Goal: Information Seeking & Learning: Learn about a topic

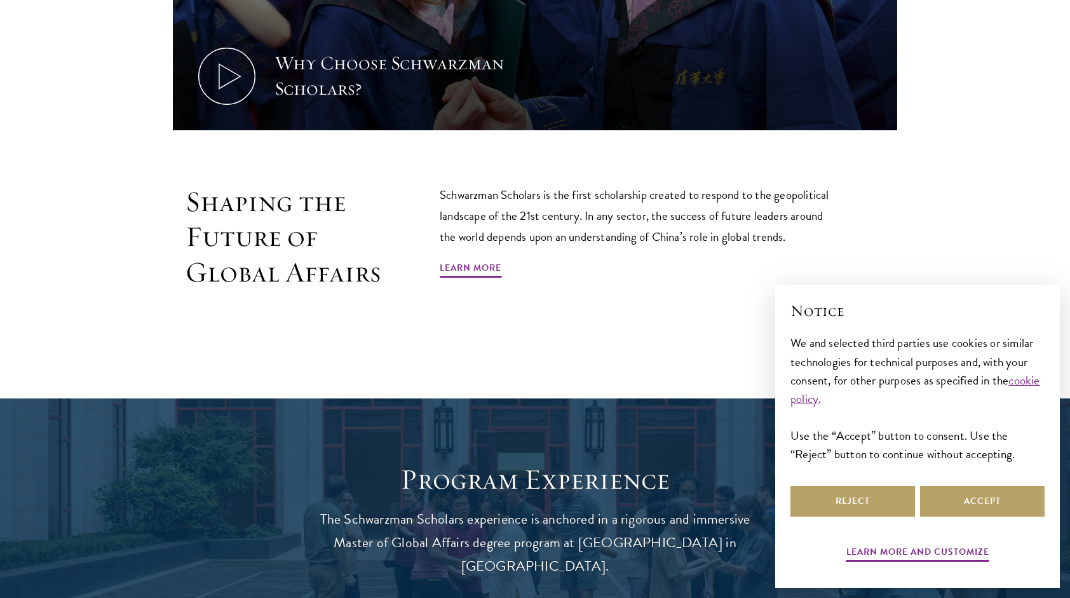
scroll to position [800, 0]
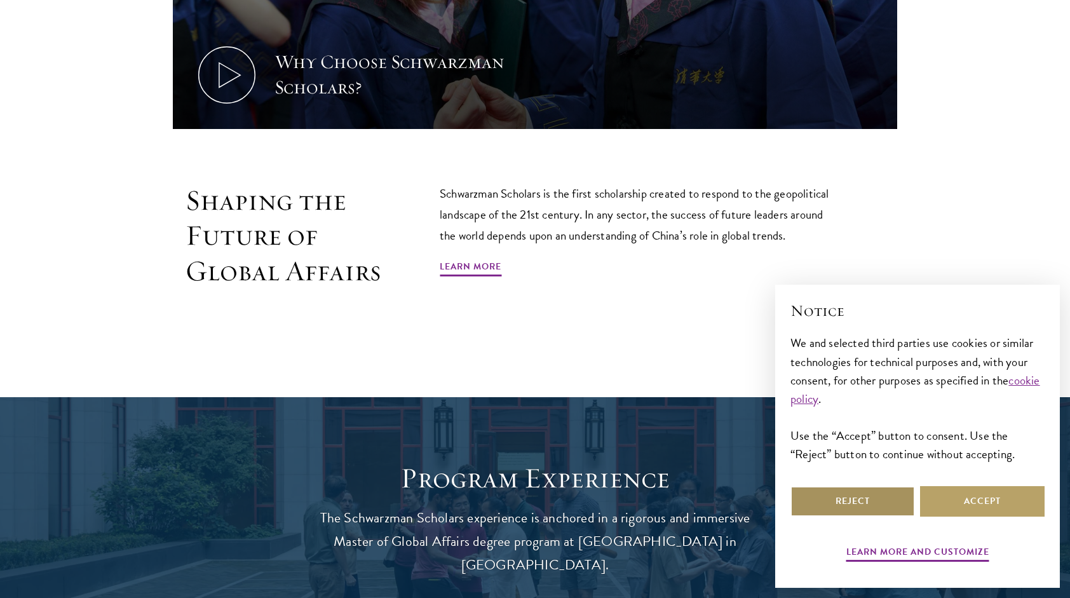
click at [900, 501] on button "Reject" at bounding box center [852, 501] width 125 height 31
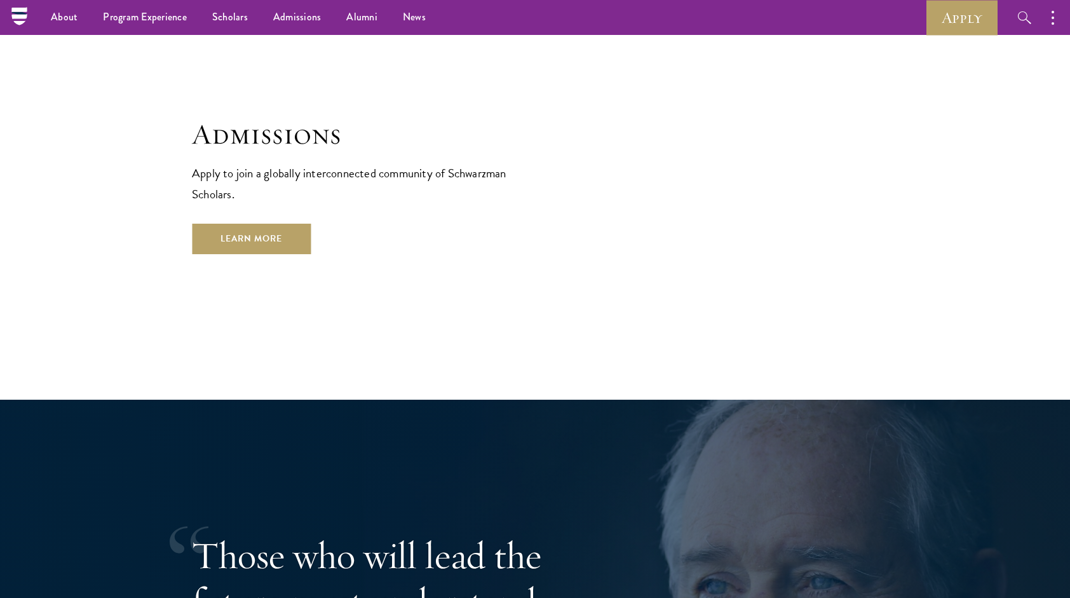
scroll to position [2143, 0]
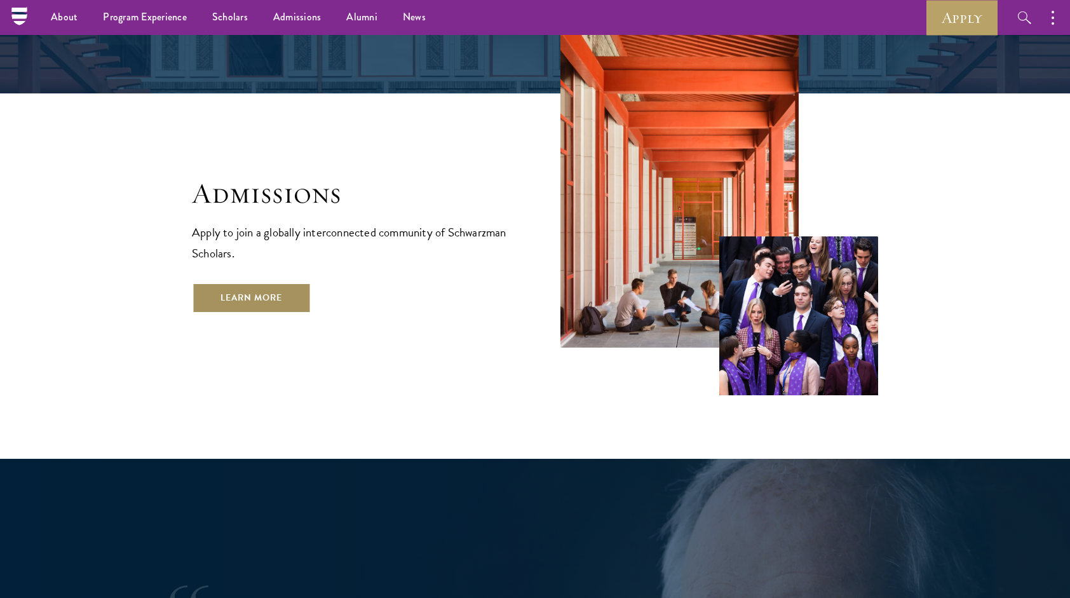
click at [248, 283] on link "Learn More" at bounding box center [251, 298] width 119 height 31
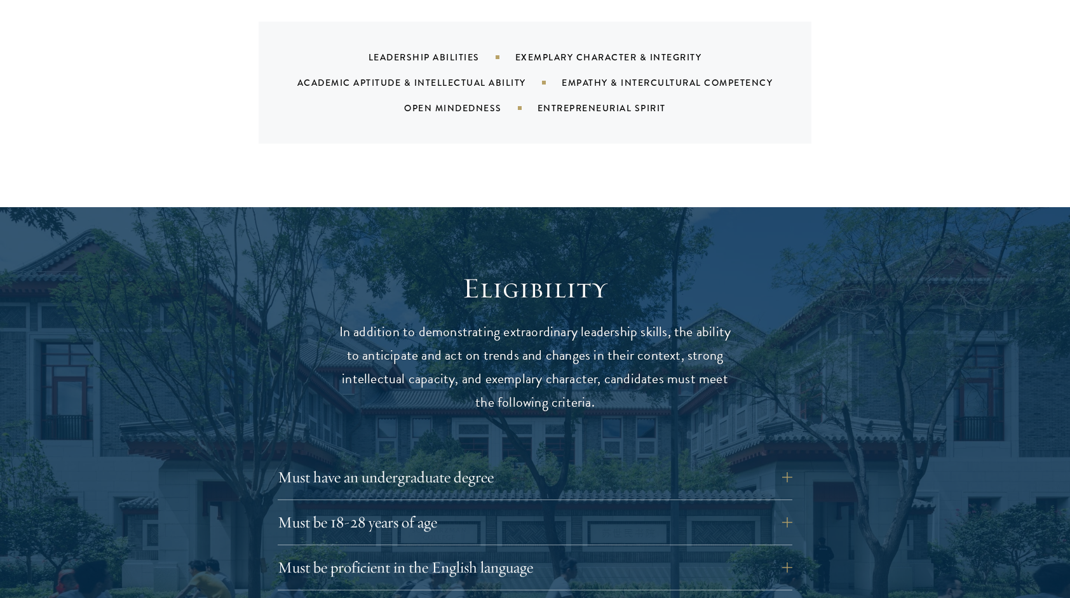
scroll to position [1678, 0]
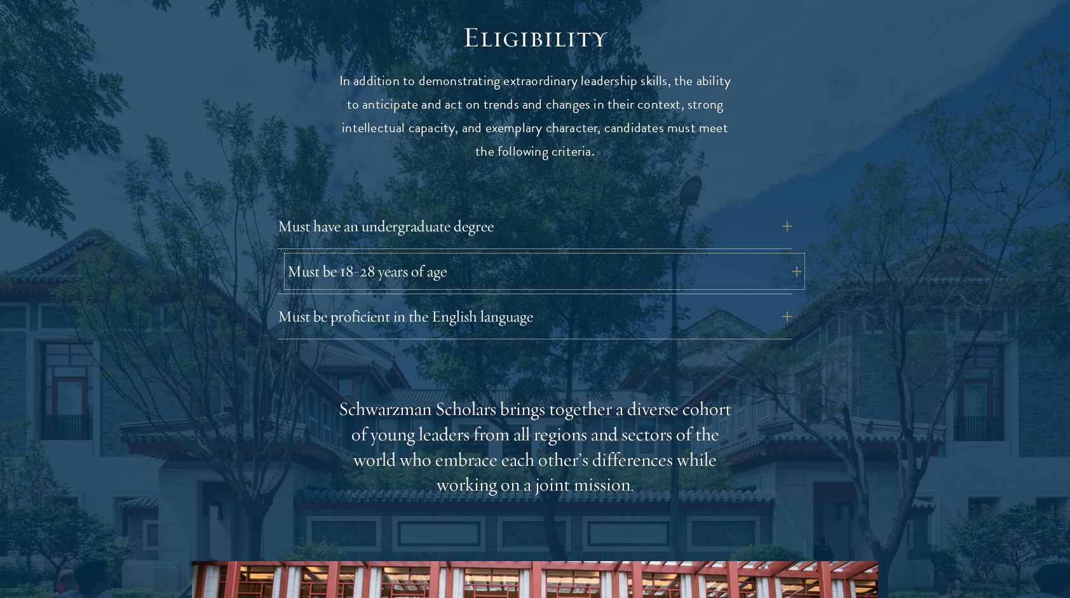
click at [356, 256] on button "Must be 18-28 years of age" at bounding box center [544, 271] width 515 height 31
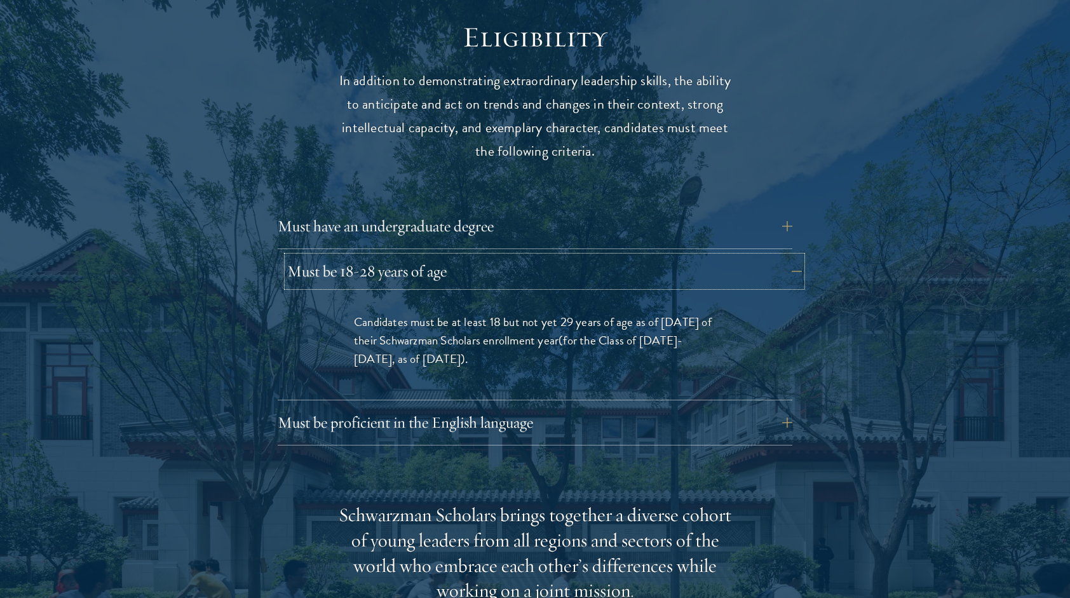
click at [356, 256] on button "Must be 18-28 years of age" at bounding box center [544, 271] width 515 height 31
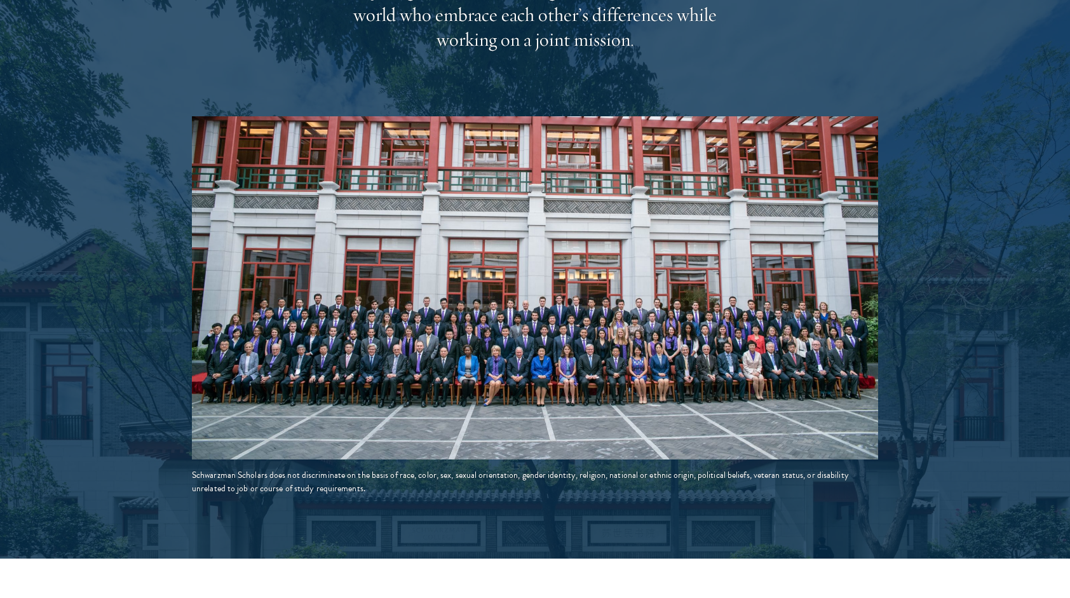
scroll to position [2150, 0]
